Goal: Information Seeking & Learning: Check status

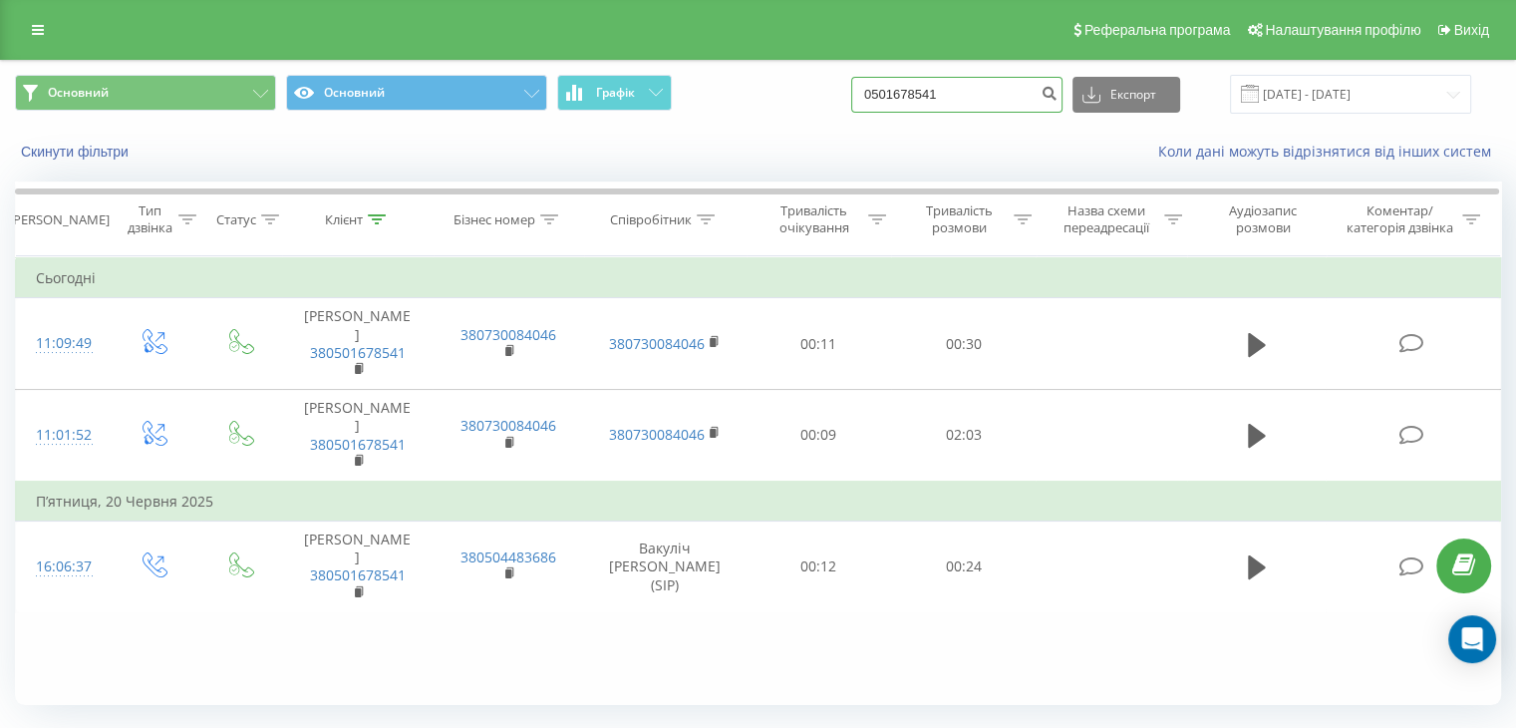
click at [993, 86] on input "0501678541" at bounding box center [956, 95] width 211 height 36
type input "0996610393"
click at [1063, 103] on button "submit" at bounding box center [1049, 95] width 27 height 36
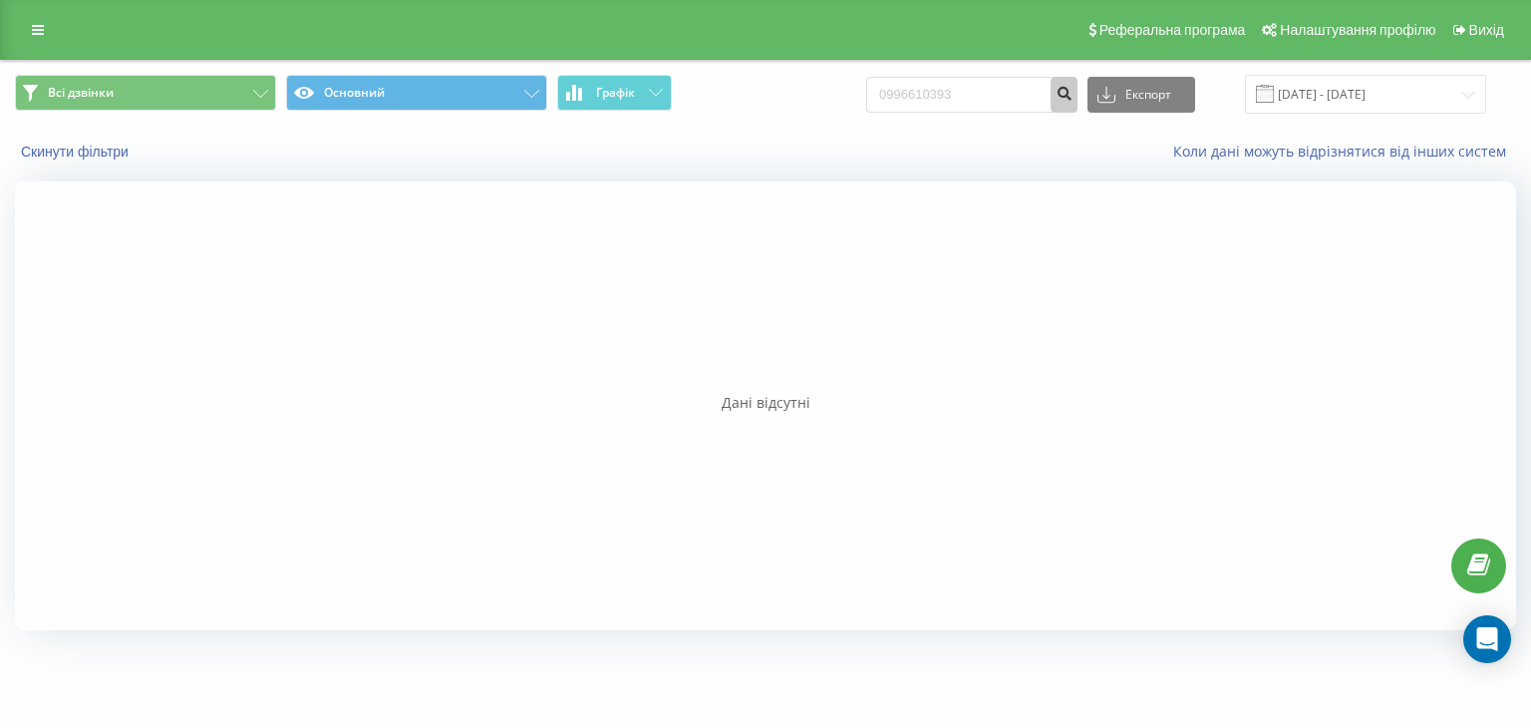
click at [1073, 97] on icon "submit" at bounding box center [1064, 91] width 17 height 12
click at [997, 90] on input "0996610393" at bounding box center [971, 95] width 211 height 36
type input "0"
type input "0393"
click at [1073, 96] on icon "submit" at bounding box center [1064, 91] width 17 height 12
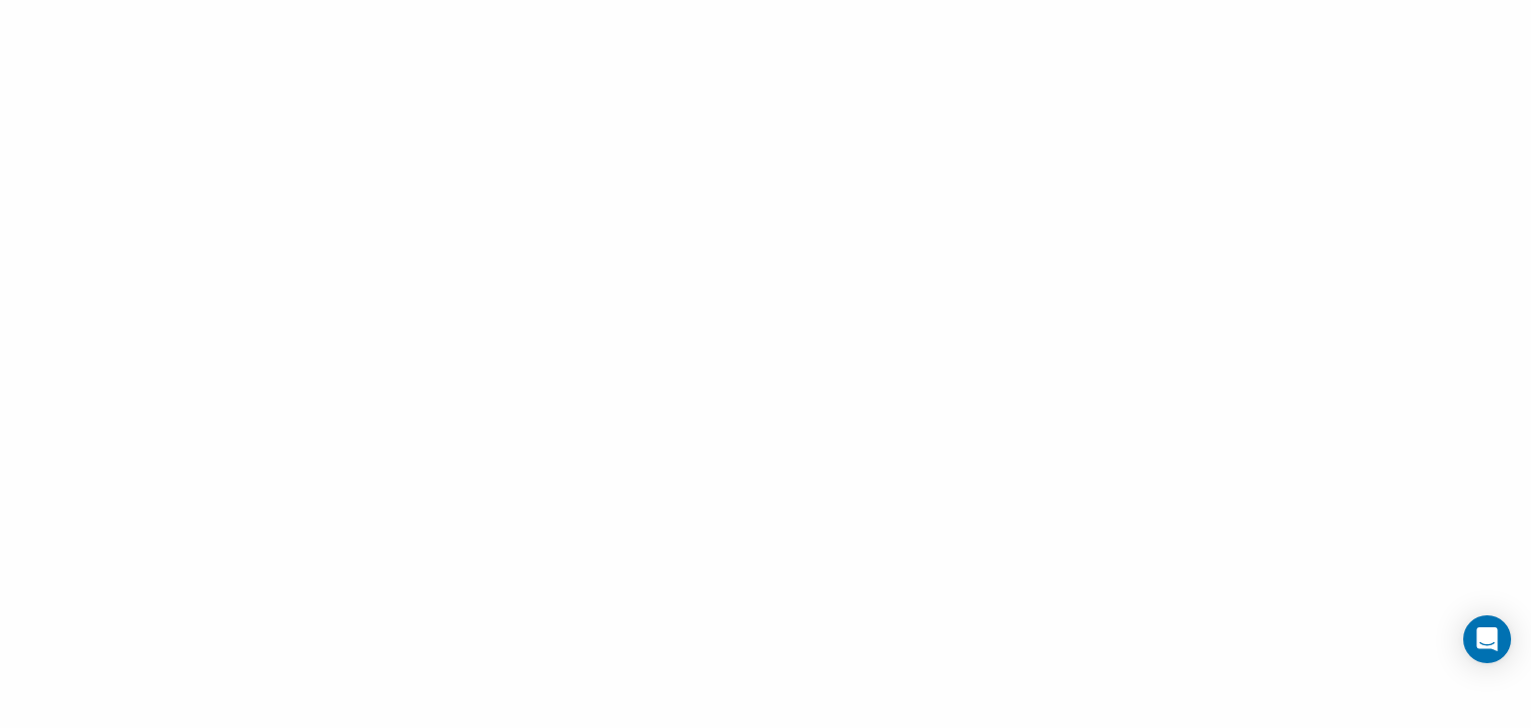
drag, startPoint x: 1530, startPoint y: 188, endPoint x: 1528, endPoint y: 77, distance: 111.7
click at [1528, 77] on div at bounding box center [765, 364] width 1531 height 728
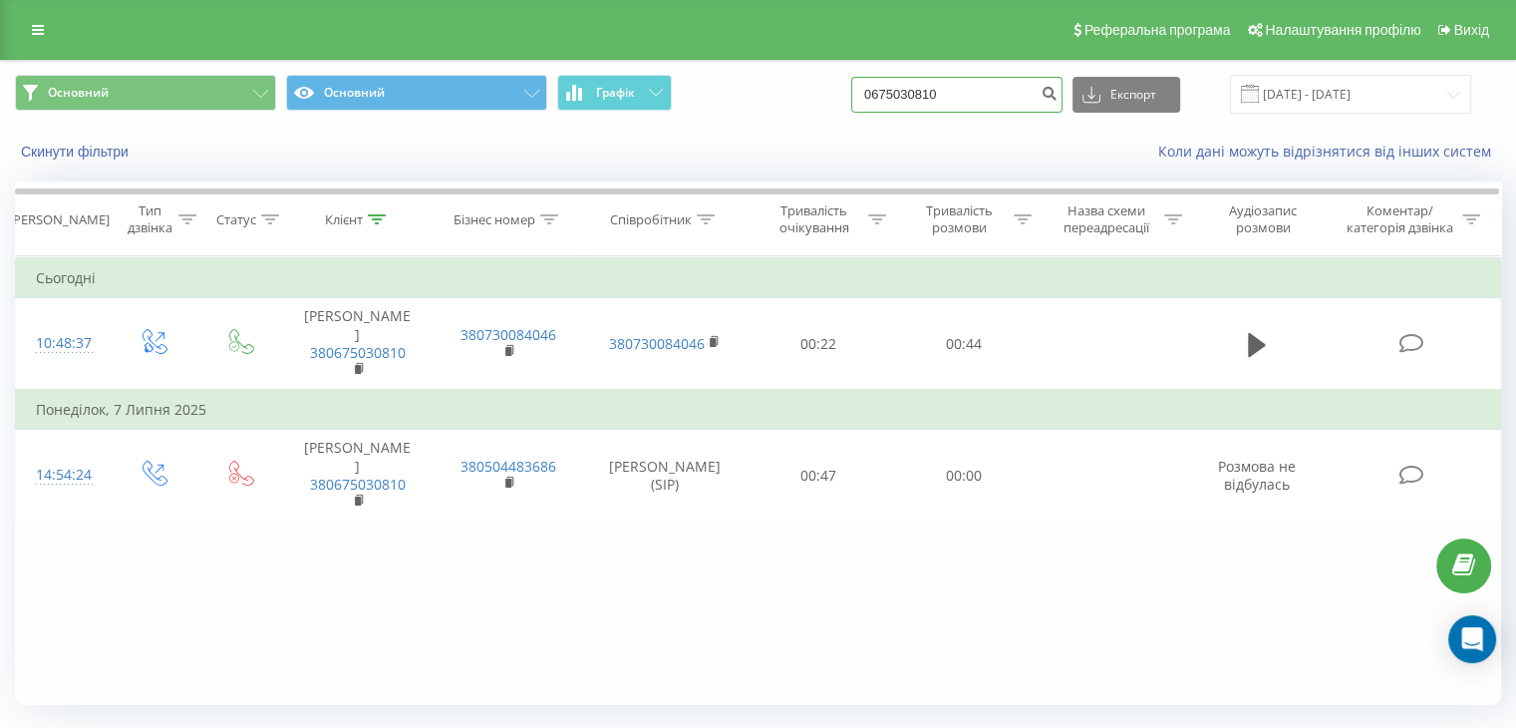
click at [993, 86] on input "0675030810" at bounding box center [956, 95] width 211 height 36
type input "0"
type input "0393"
click at [1063, 109] on button "submit" at bounding box center [1049, 95] width 27 height 36
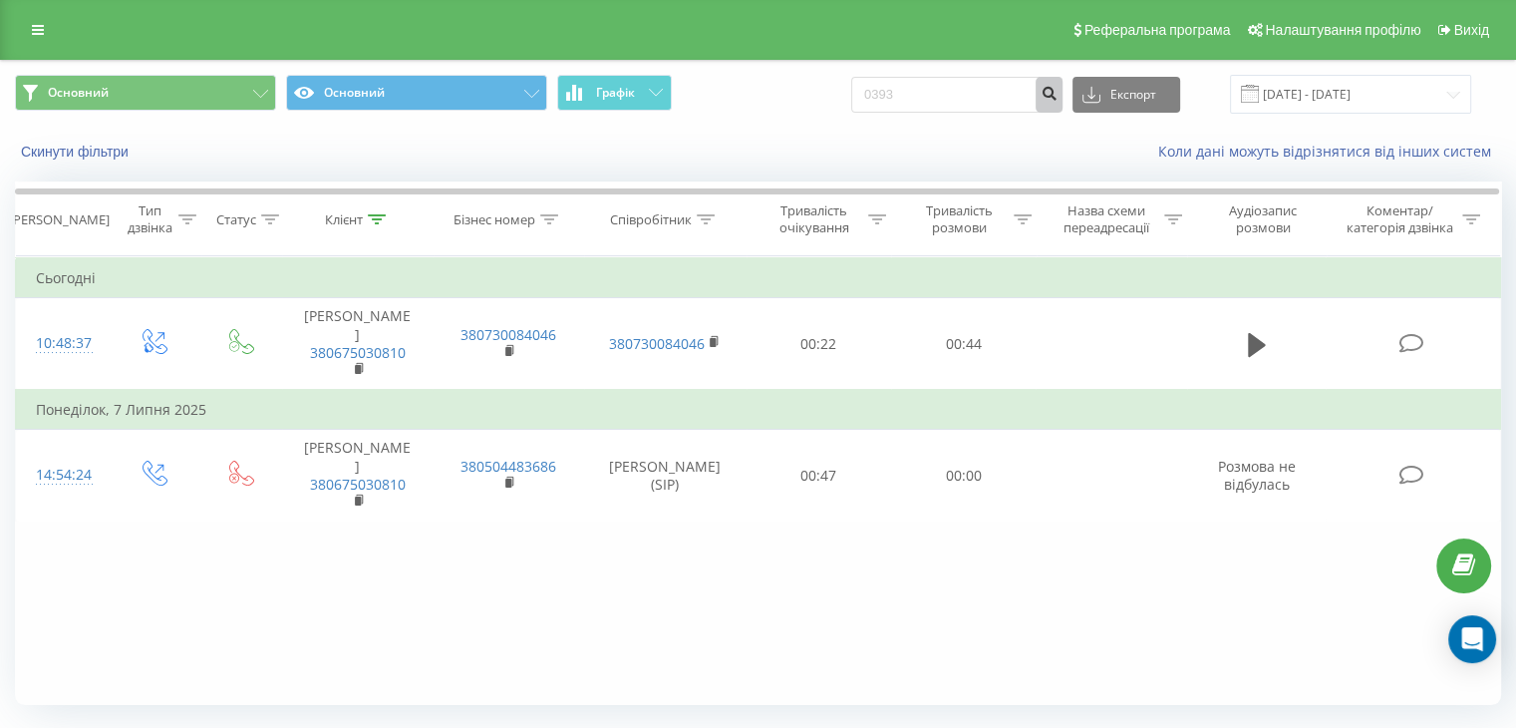
click at [1063, 109] on button "submit" at bounding box center [1049, 95] width 27 height 36
